Goal: Task Accomplishment & Management: Use online tool/utility

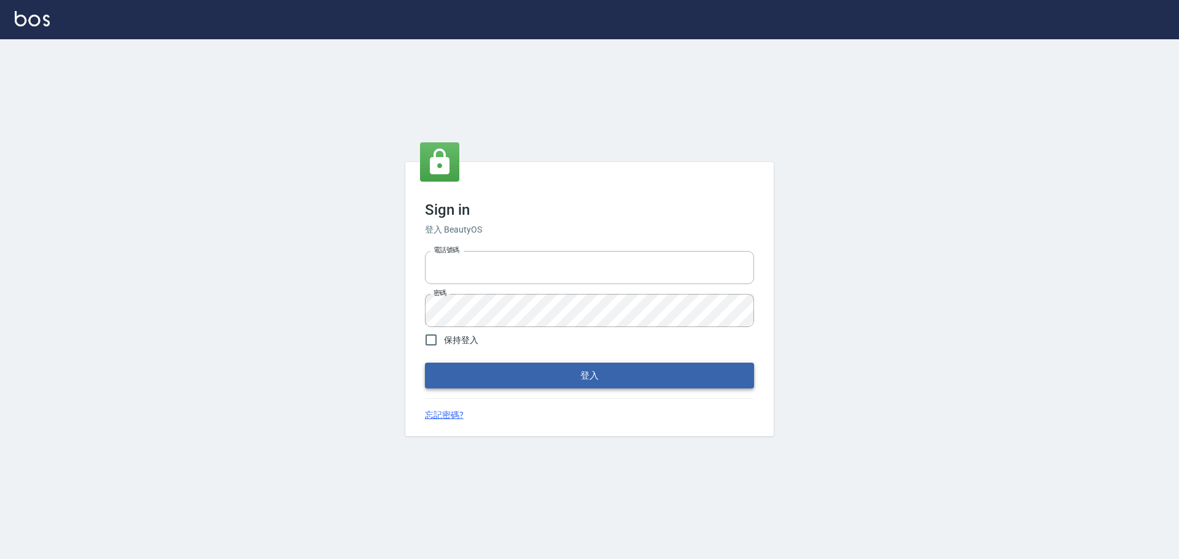
type input "0975350191"
click at [550, 367] on button "登入" at bounding box center [589, 376] width 329 height 26
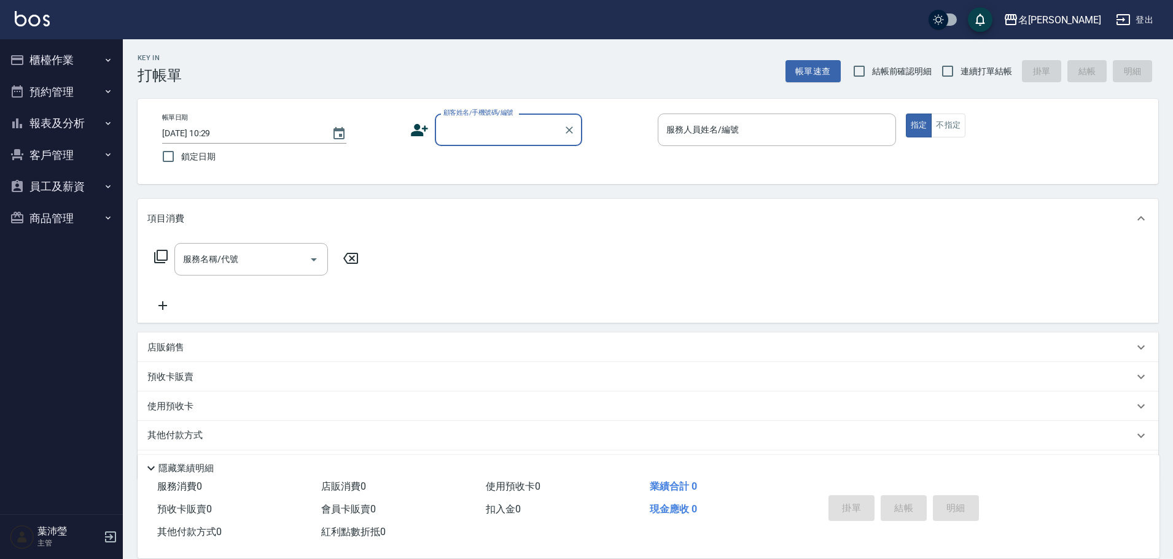
click at [114, 71] on button "櫃檯作業" at bounding box center [61, 60] width 113 height 32
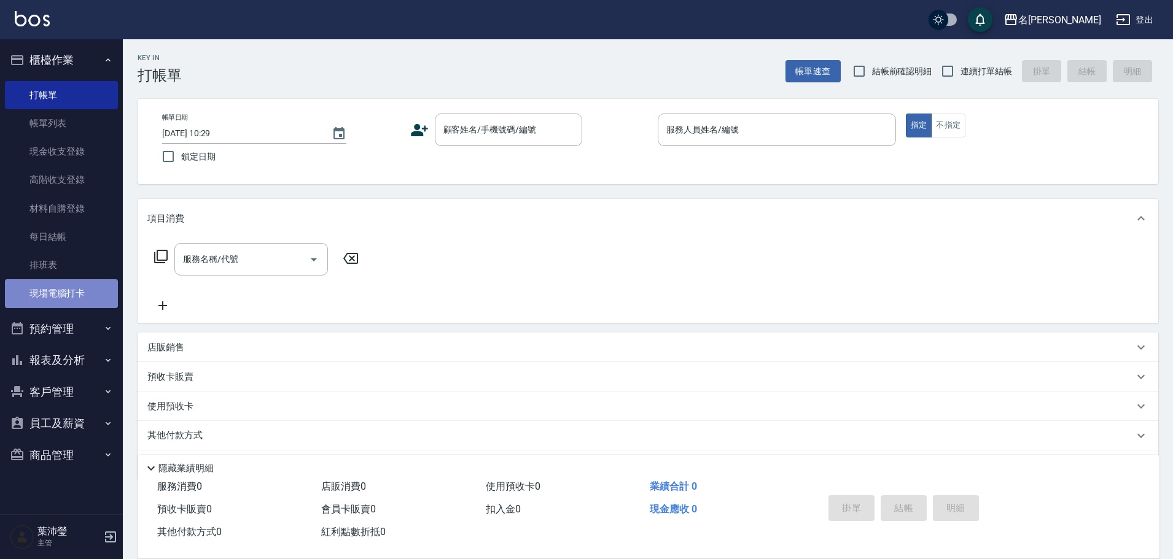
click at [102, 295] on link "現場電腦打卡" at bounding box center [61, 293] width 113 height 28
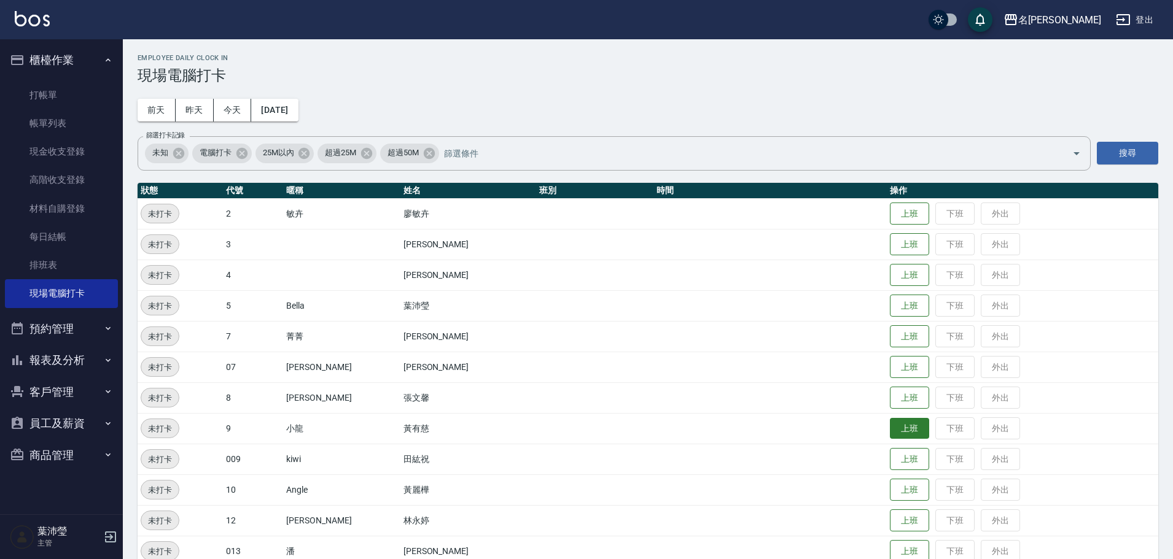
click at [890, 429] on button "上班" at bounding box center [909, 428] width 39 height 21
click at [890, 311] on button "上班" at bounding box center [909, 305] width 39 height 21
